Goal: Task Accomplishment & Management: Complete application form

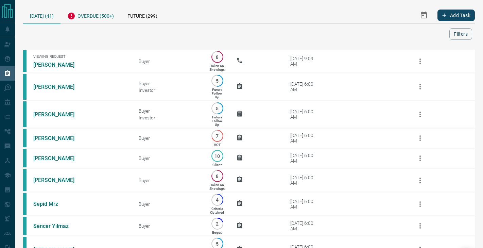
click at [96, 11] on div "Overdue (500+)" at bounding box center [90, 15] width 60 height 17
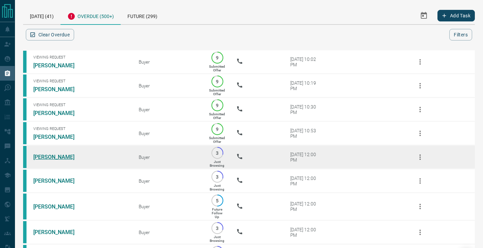
click at [57, 155] on link "[PERSON_NAME]" at bounding box center [58, 157] width 51 height 6
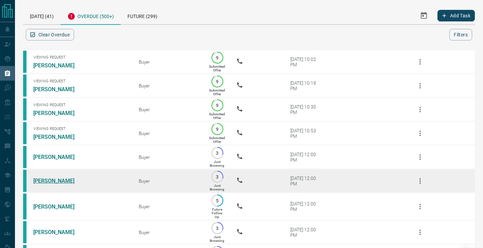
click at [56, 180] on link "[PERSON_NAME]" at bounding box center [58, 180] width 51 height 6
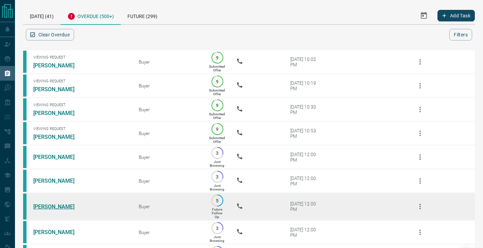
click at [55, 206] on link "[PERSON_NAME]" at bounding box center [58, 206] width 51 height 6
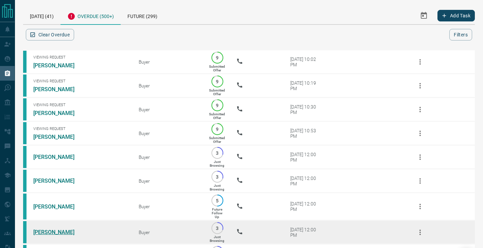
click at [51, 231] on link "[PERSON_NAME]" at bounding box center [58, 232] width 51 height 6
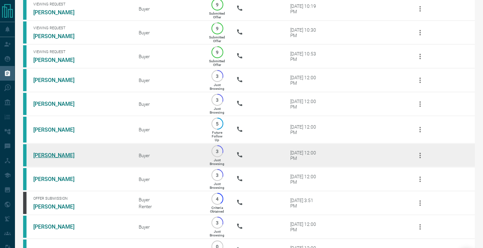
scroll to position [96, 0]
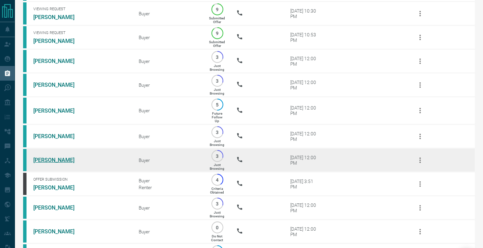
click at [49, 158] on link "[PERSON_NAME]" at bounding box center [58, 160] width 51 height 6
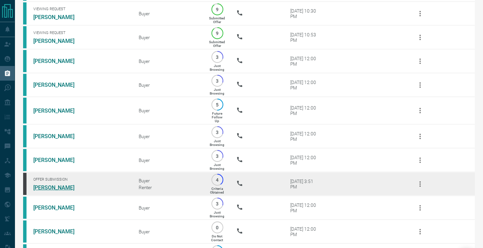
click at [50, 184] on link "[PERSON_NAME]" at bounding box center [58, 187] width 51 height 6
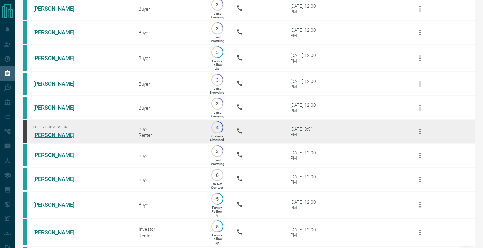
scroll to position [150, 0]
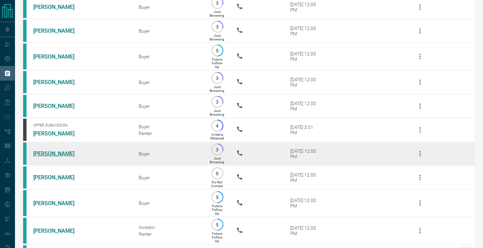
click at [50, 152] on link "[PERSON_NAME]" at bounding box center [58, 153] width 51 height 6
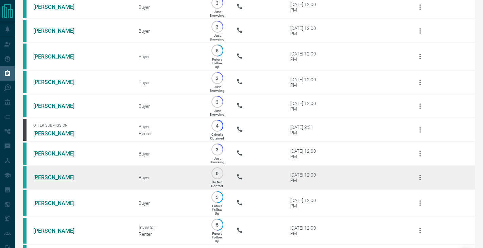
click at [50, 179] on link "[PERSON_NAME]" at bounding box center [58, 177] width 51 height 6
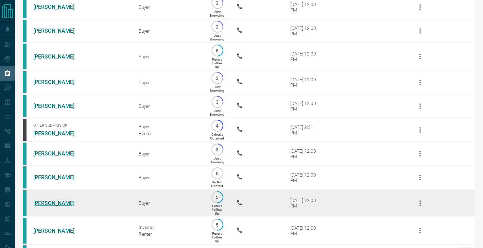
click at [51, 202] on link "[PERSON_NAME]" at bounding box center [58, 203] width 51 height 6
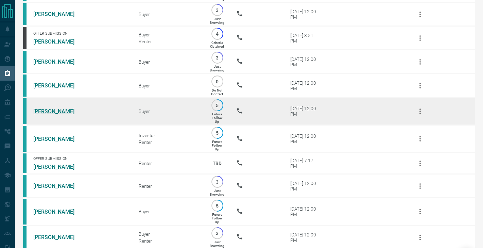
scroll to position [246, 0]
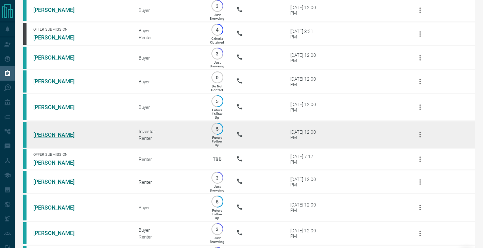
click at [53, 134] on link "[PERSON_NAME]" at bounding box center [58, 134] width 51 height 6
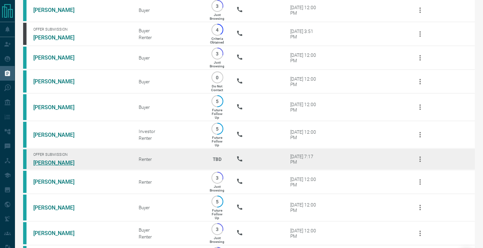
click at [53, 161] on link "[PERSON_NAME]" at bounding box center [58, 162] width 51 height 6
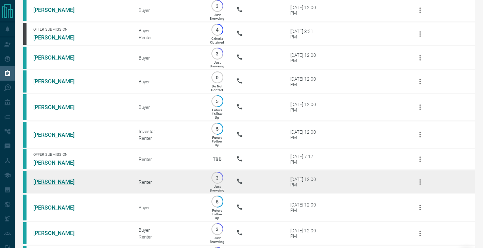
click at [43, 181] on link "[PERSON_NAME]" at bounding box center [58, 181] width 51 height 6
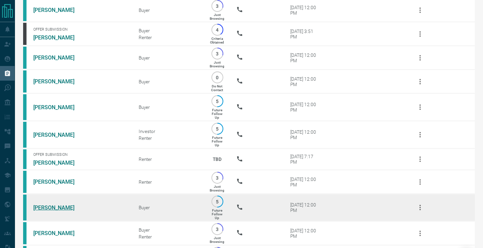
click at [43, 206] on link "[PERSON_NAME]" at bounding box center [58, 207] width 51 height 6
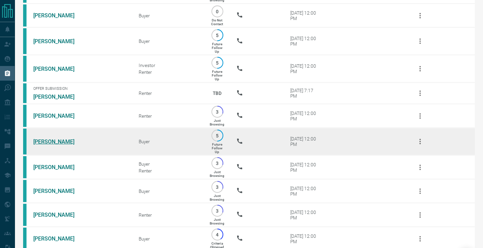
scroll to position [312, 0]
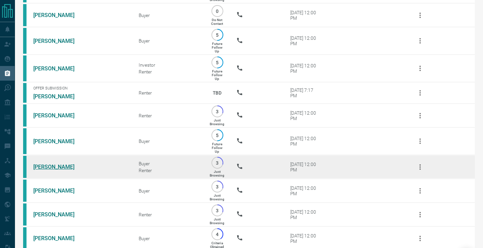
click at [50, 166] on link "[PERSON_NAME]" at bounding box center [58, 166] width 51 height 6
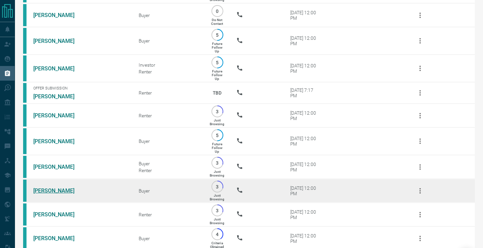
click at [50, 189] on link "[PERSON_NAME]" at bounding box center [58, 190] width 51 height 6
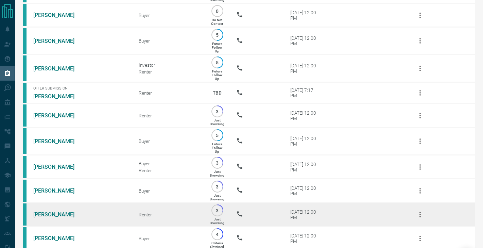
click at [50, 211] on link "[PERSON_NAME]" at bounding box center [58, 214] width 51 height 6
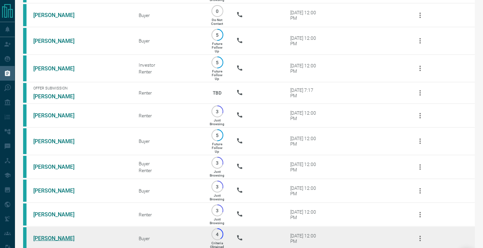
click at [54, 239] on link "[PERSON_NAME]" at bounding box center [58, 238] width 51 height 6
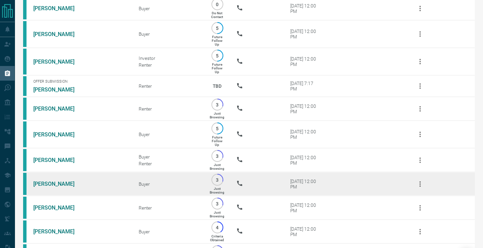
scroll to position [459, 0]
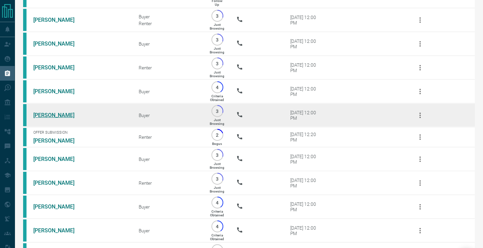
click at [45, 116] on link "[PERSON_NAME]" at bounding box center [58, 115] width 51 height 6
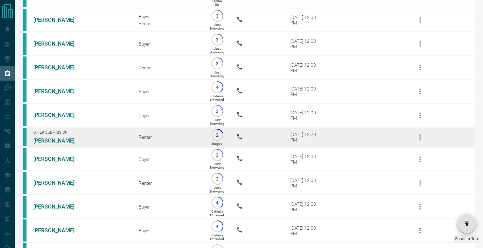
click at [46, 139] on link "[PERSON_NAME]" at bounding box center [58, 140] width 51 height 6
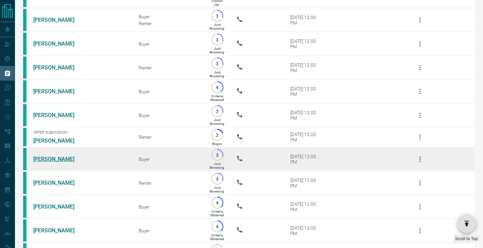
click at [45, 160] on link "[PERSON_NAME]" at bounding box center [58, 159] width 51 height 6
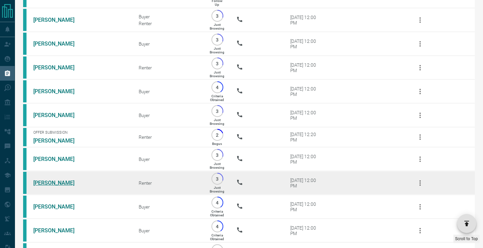
click at [48, 183] on link "[PERSON_NAME]" at bounding box center [58, 182] width 51 height 6
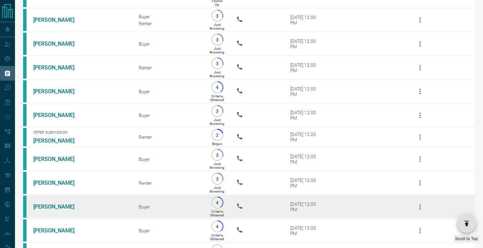
click at [50, 209] on td "[PERSON_NAME]" at bounding box center [75, 207] width 105 height 24
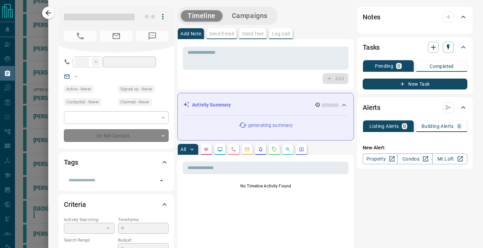
type input "**"
type input "**********"
type input "*"
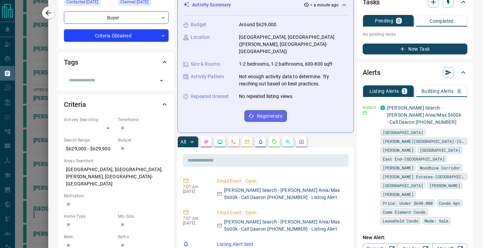
scroll to position [-3, 0]
